Goal: Task Accomplishment & Management: Manage account settings

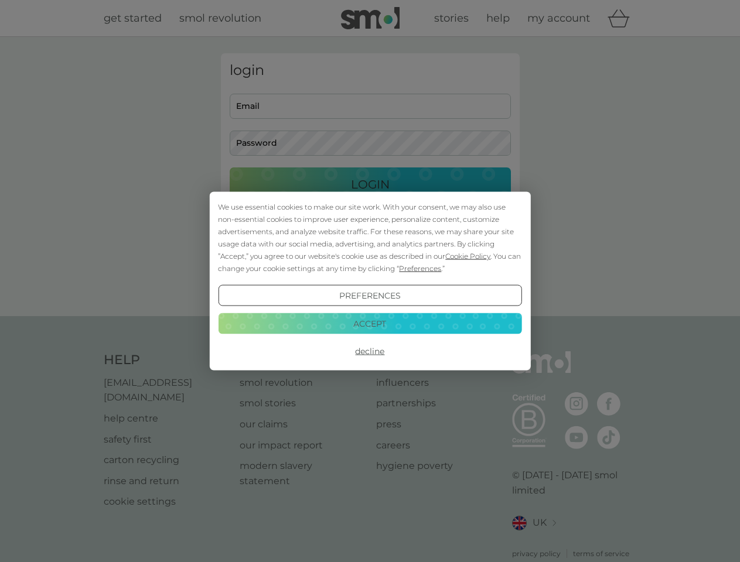
click at [468, 256] on span "Cookie Policy" at bounding box center [467, 256] width 45 height 9
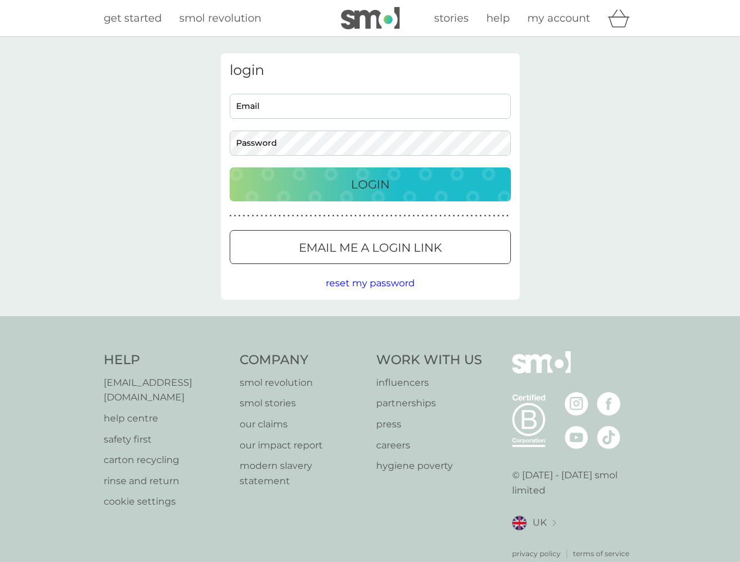
click at [419, 268] on div "login Email Password Login ● ● ● ● ● ● ● ● ● ● ● ● ● ● ● ● ● ● ● ● ● ● ● ● ● ● …" at bounding box center [370, 176] width 299 height 247
click at [370, 296] on div "login Email Password Login ● ● ● ● ● ● ● ● ● ● ● ● ● ● ● ● ● ● ● ● ● ● ● ● ● ● …" at bounding box center [370, 176] width 299 height 247
click at [370, 351] on div "Help [EMAIL_ADDRESS][DOMAIN_NAME] help centre safety first carton recycling rin…" at bounding box center [370, 455] width 533 height 208
click at [370, 323] on div "Help [EMAIL_ADDRESS][DOMAIN_NAME] help centre safety first carton recycling rin…" at bounding box center [370, 455] width 740 height 278
